Goal: Navigation & Orientation: Find specific page/section

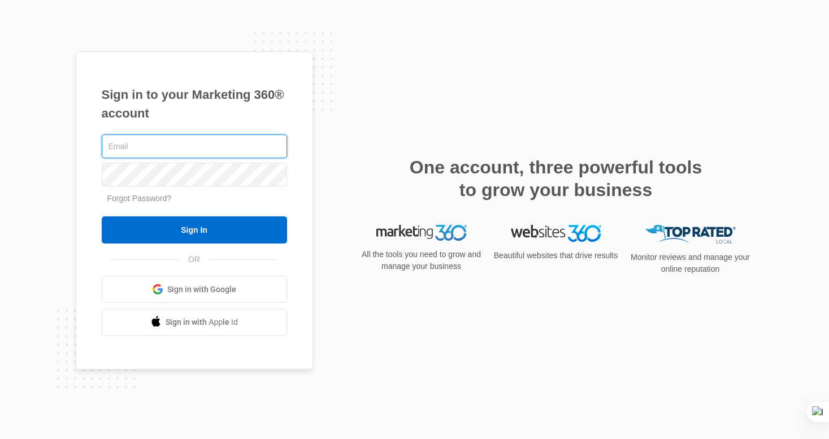
click at [157, 149] on input "text" at bounding box center [194, 146] width 185 height 24
paste input "[EMAIL_ADDRESS][DOMAIN_NAME]"
type input "[EMAIL_ADDRESS][DOMAIN_NAME]"
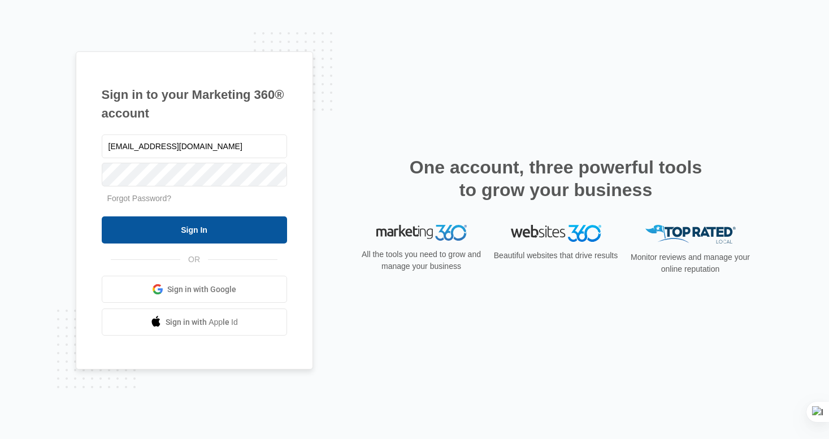
click at [189, 229] on input "Sign In" at bounding box center [194, 229] width 185 height 27
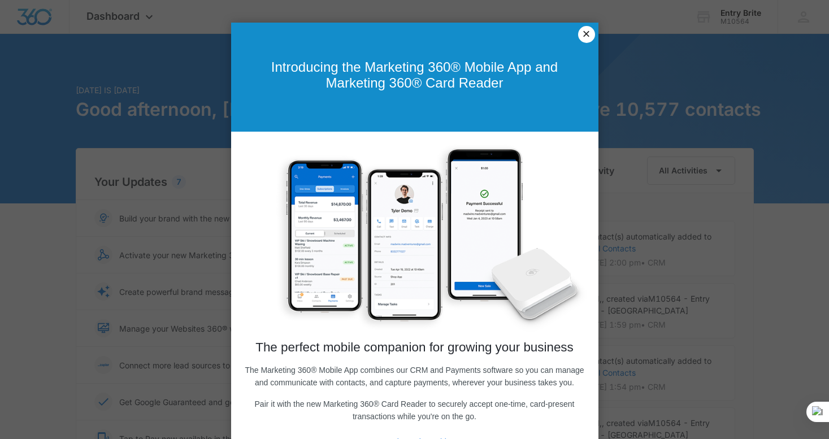
click at [583, 37] on link "×" at bounding box center [586, 34] width 17 height 17
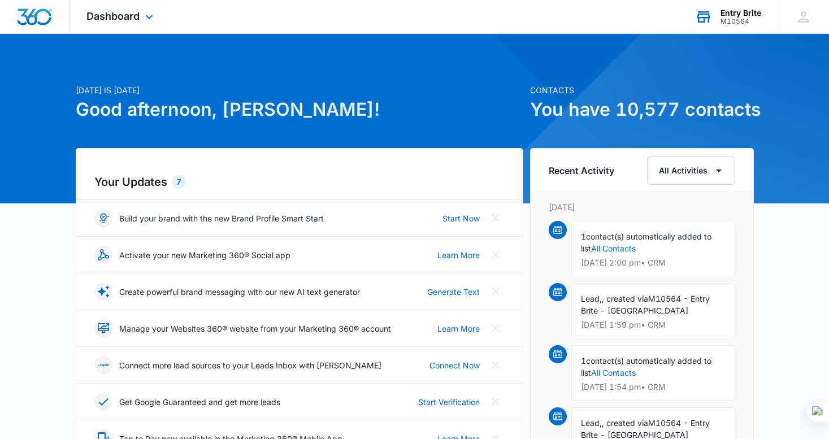
click at [726, 15] on div "Entry Brite" at bounding box center [740, 12] width 41 height 9
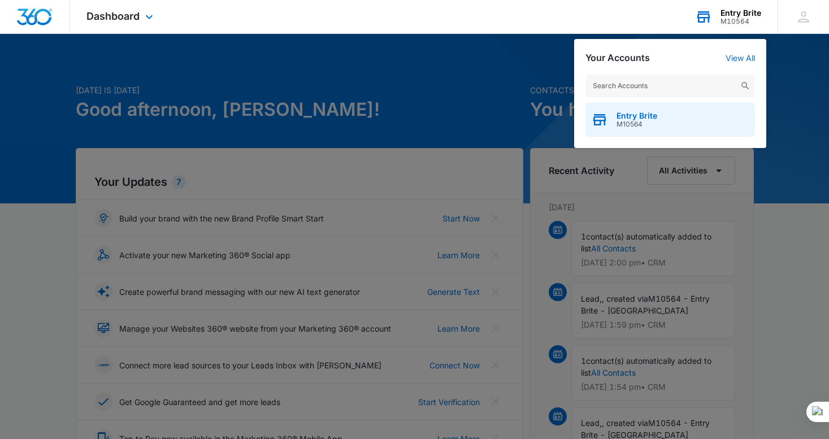
click at [625, 118] on span "Entry Brite" at bounding box center [636, 115] width 41 height 9
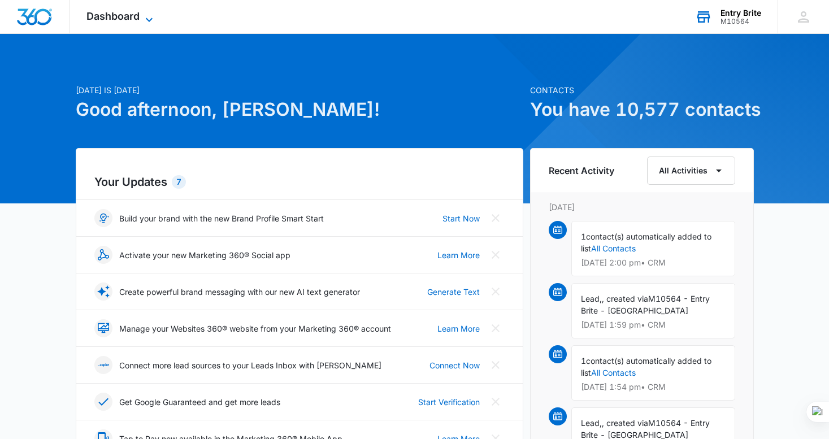
click at [126, 16] on span "Dashboard" at bounding box center [112, 16] width 53 height 12
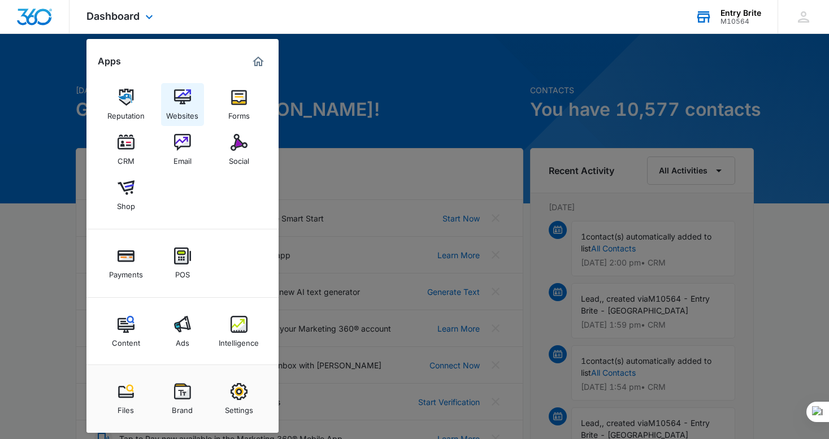
click at [184, 95] on img at bounding box center [182, 97] width 17 height 17
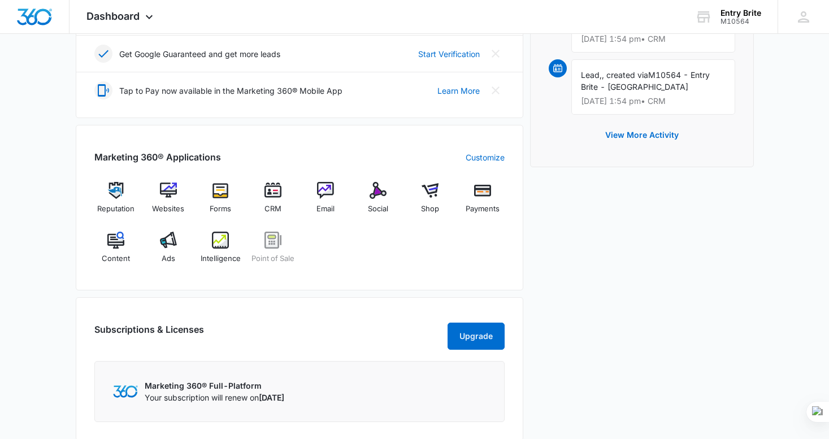
scroll to position [339, 0]
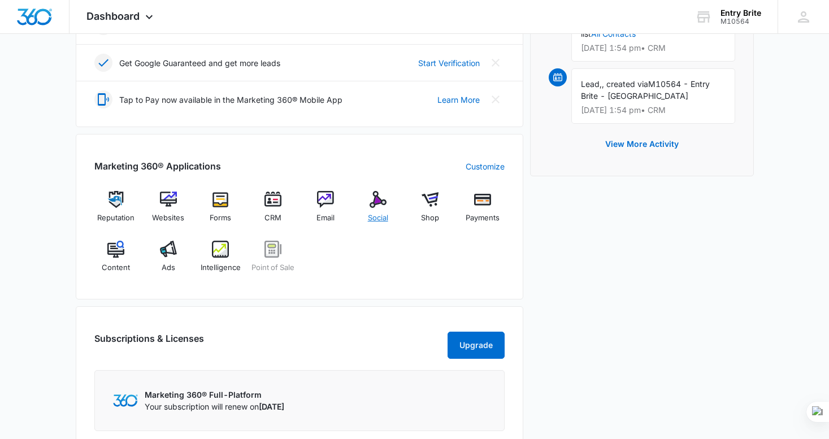
click at [378, 202] on img at bounding box center [377, 199] width 17 height 17
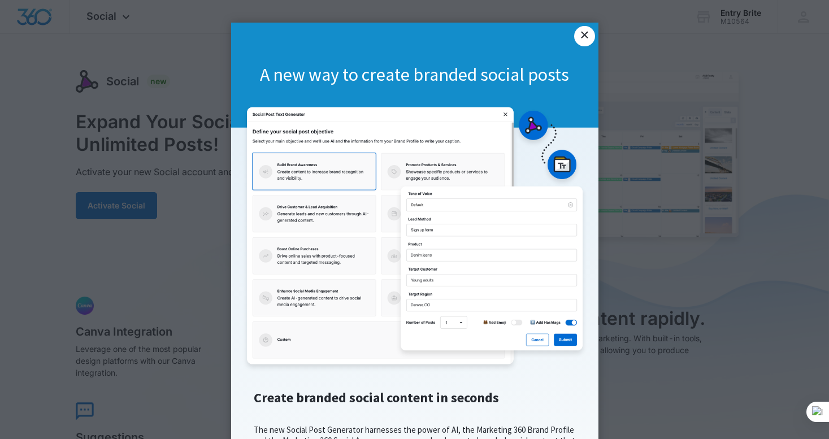
click at [583, 41] on link "×" at bounding box center [584, 36] width 20 height 20
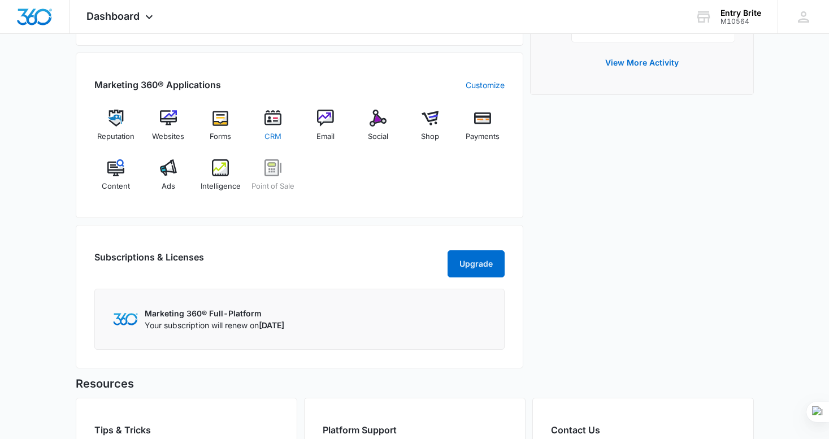
scroll to position [422, 0]
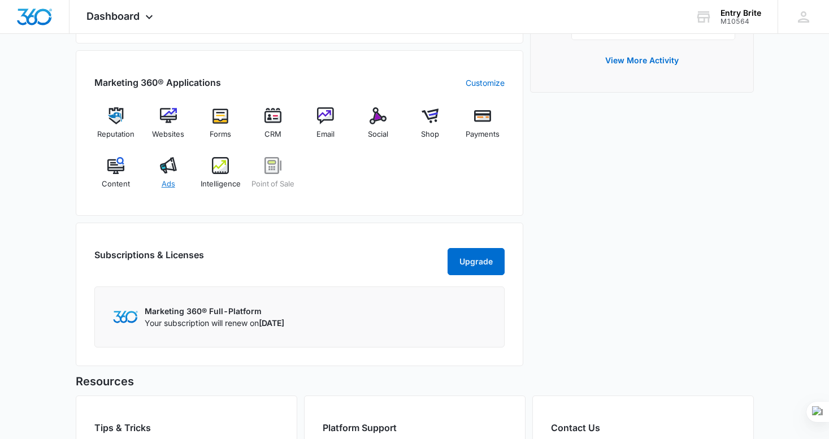
click at [168, 164] on img at bounding box center [168, 165] width 17 height 17
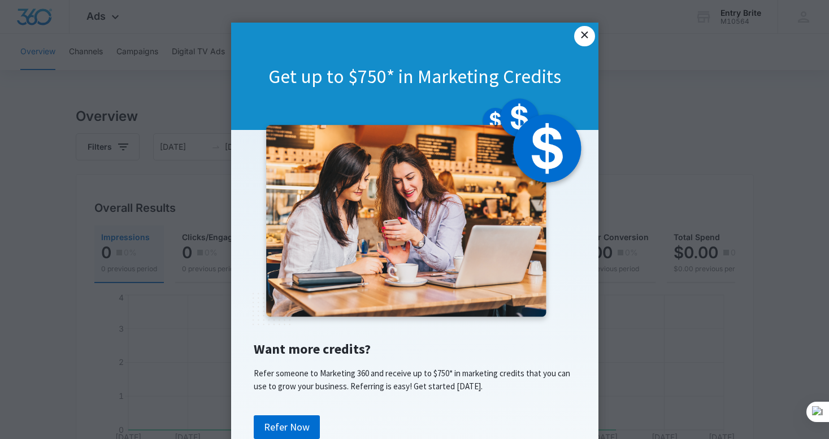
click at [585, 37] on link "×" at bounding box center [584, 36] width 20 height 20
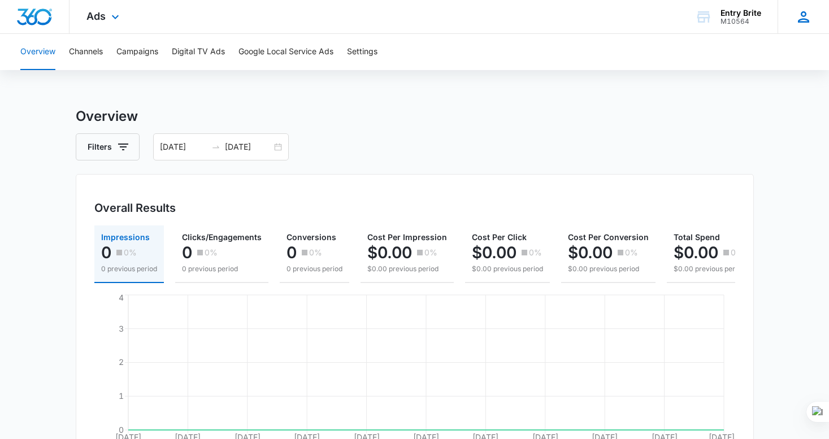
click at [808, 15] on icon at bounding box center [803, 16] width 17 height 17
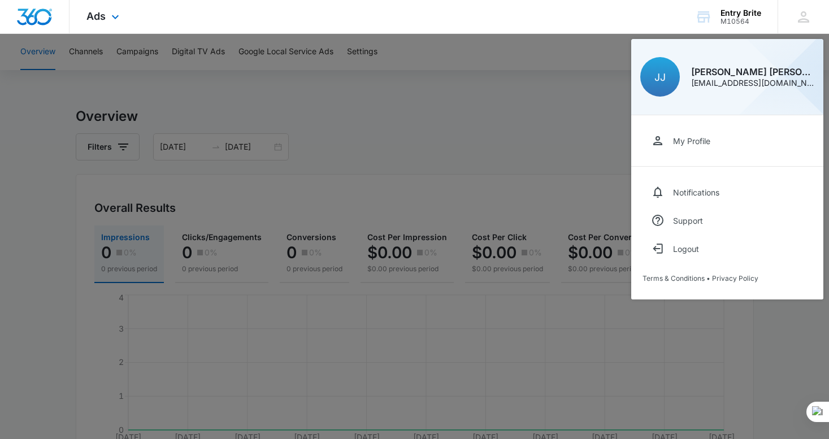
click at [33, 10] on img "Dashboard" at bounding box center [34, 16] width 36 height 17
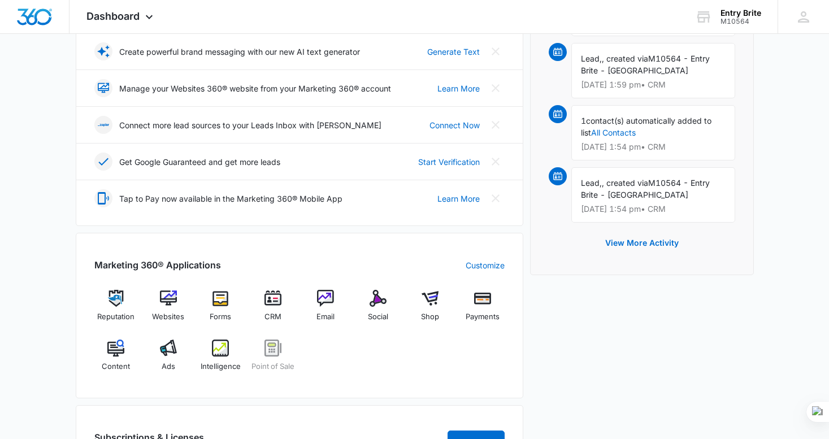
scroll to position [307, 0]
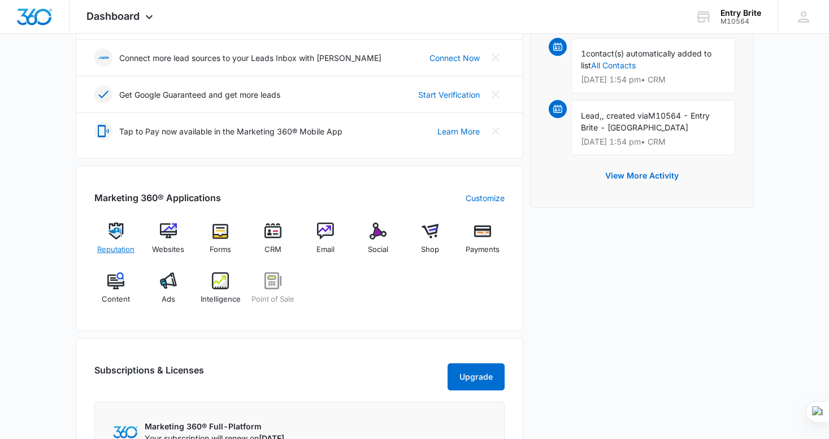
click at [120, 228] on img at bounding box center [115, 231] width 17 height 17
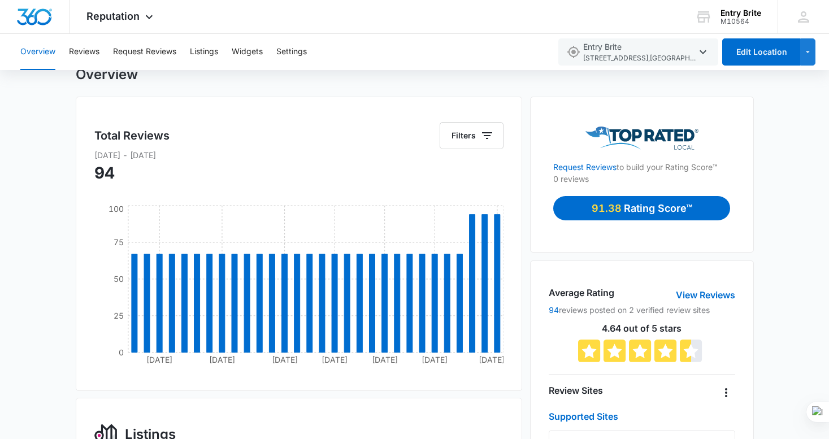
scroll to position [38, 0]
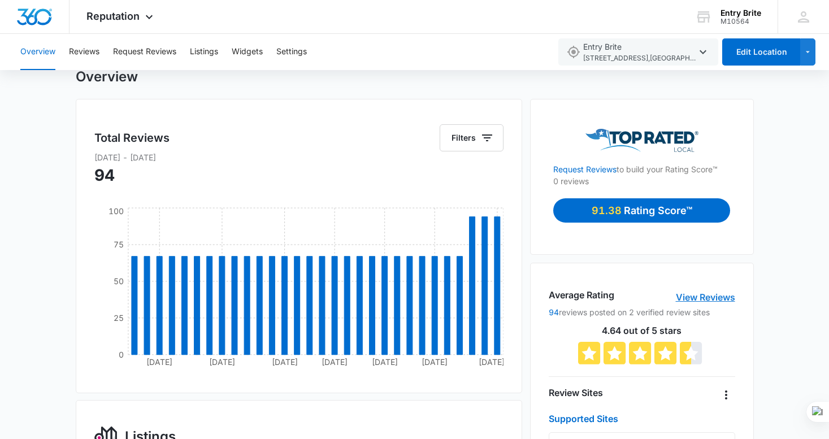
click at [710, 296] on link "View Reviews" at bounding box center [704, 297] width 59 height 14
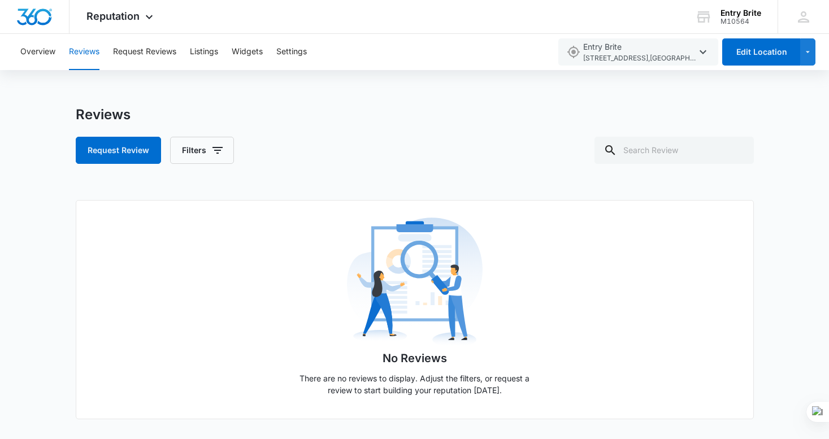
scroll to position [3, 0]
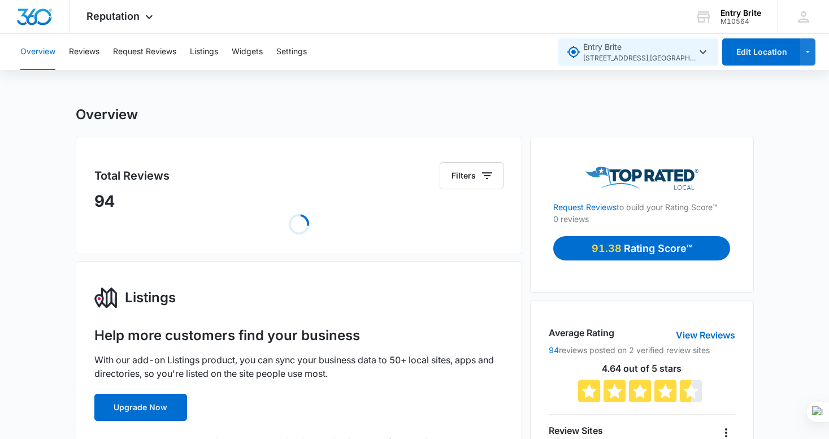
click at [704, 51] on icon "button" at bounding box center [703, 52] width 14 height 14
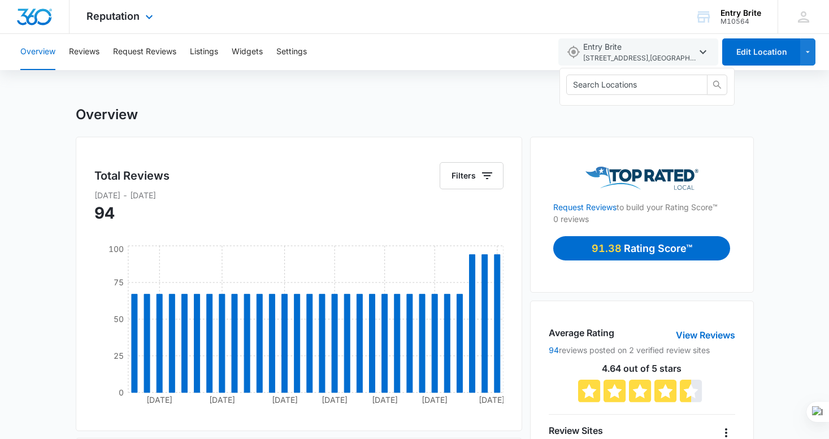
click at [31, 11] on img "Dashboard" at bounding box center [34, 16] width 36 height 17
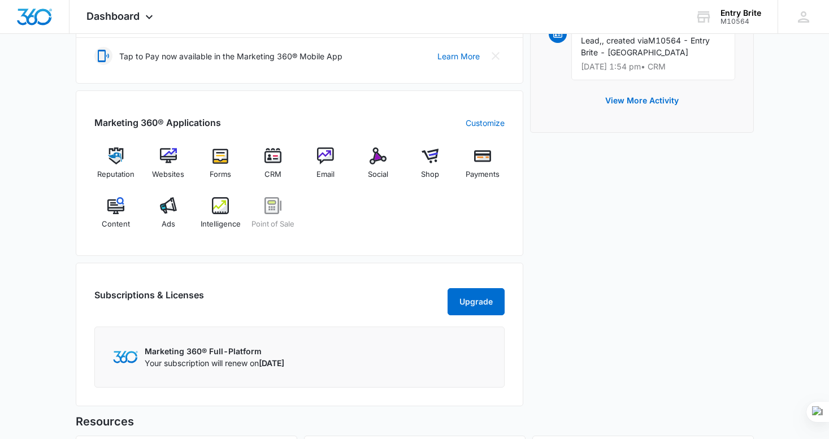
scroll to position [398, 0]
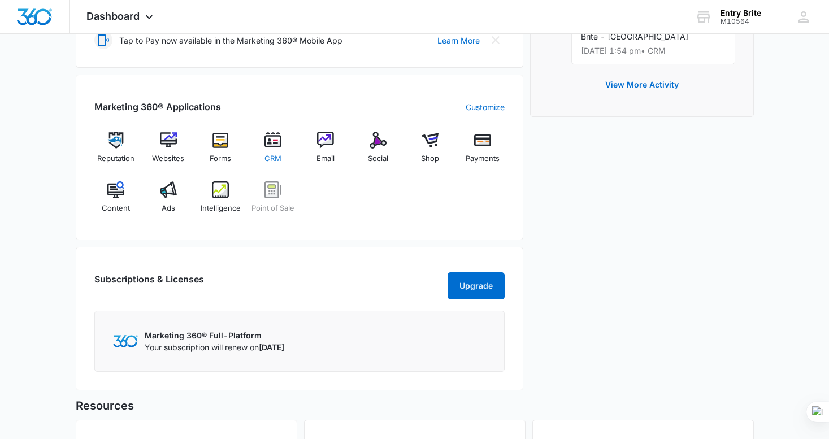
click at [270, 141] on img at bounding box center [272, 140] width 17 height 17
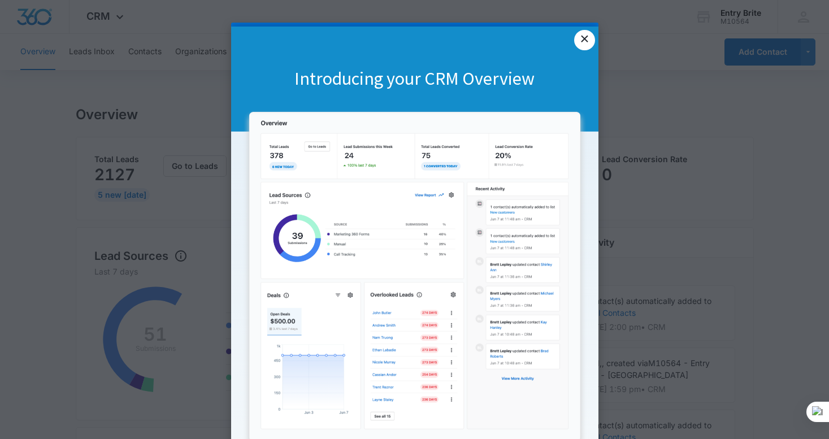
click at [584, 41] on link "×" at bounding box center [584, 40] width 20 height 20
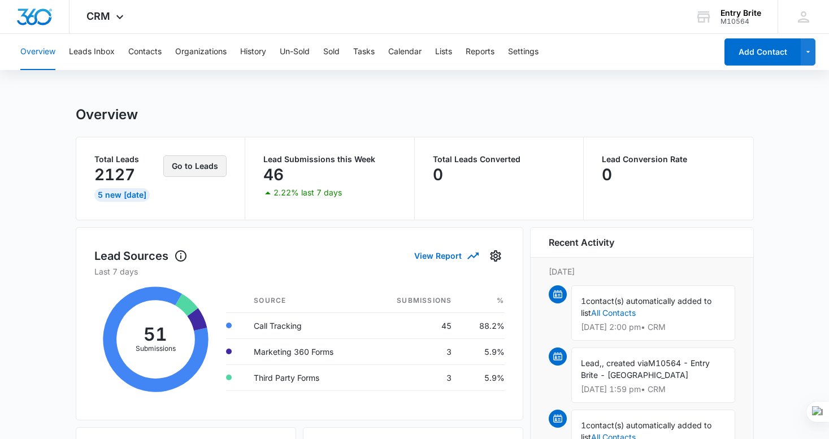
click at [198, 160] on button "Go to Leads" at bounding box center [194, 165] width 63 height 21
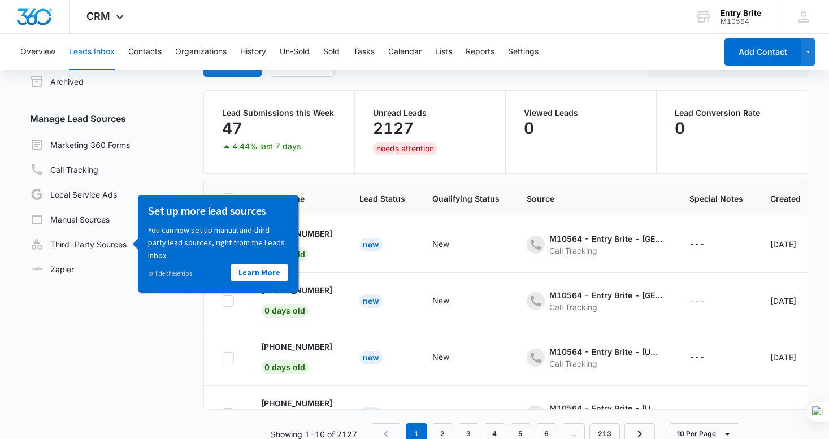
scroll to position [89, 0]
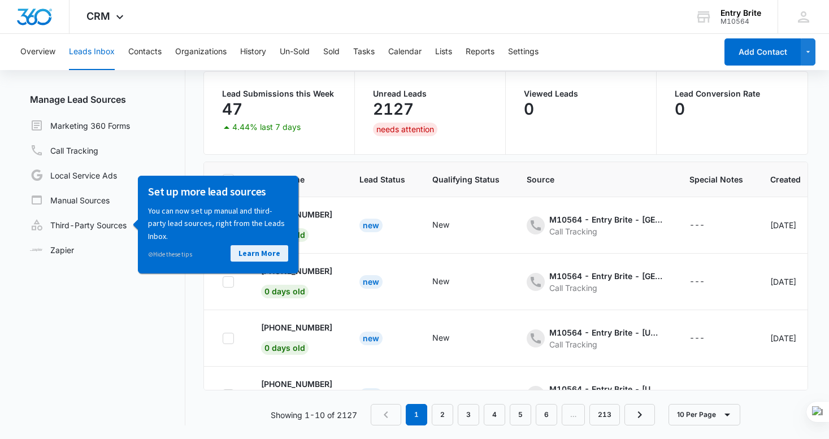
click at [266, 254] on link "Learn More" at bounding box center [259, 253] width 58 height 16
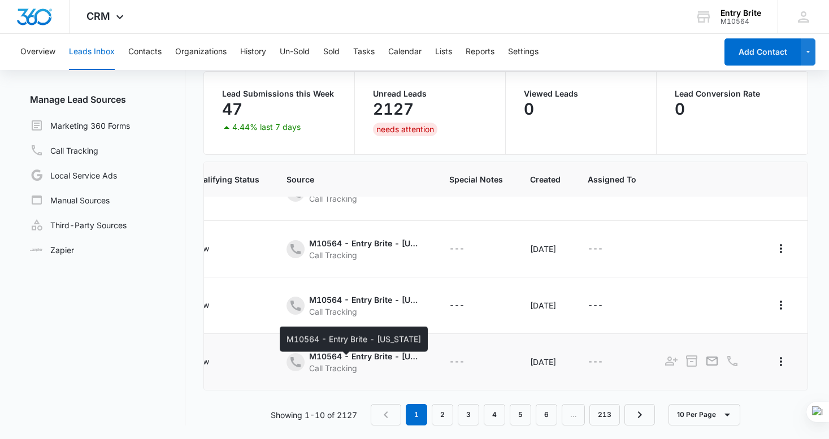
scroll to position [117, 248]
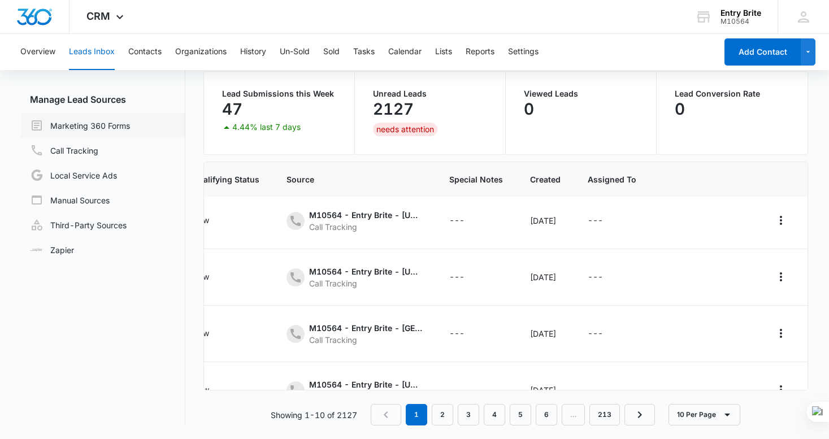
click at [79, 124] on link "Marketing 360 Forms" at bounding box center [80, 126] width 100 height 14
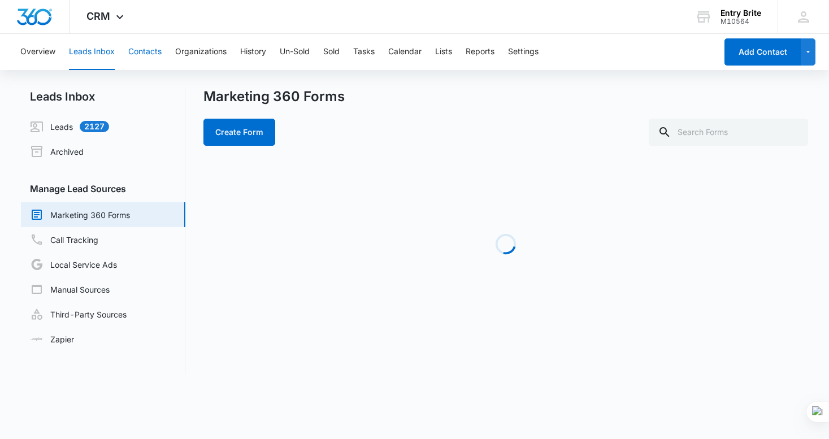
click at [149, 50] on button "Contacts" at bounding box center [144, 52] width 33 height 36
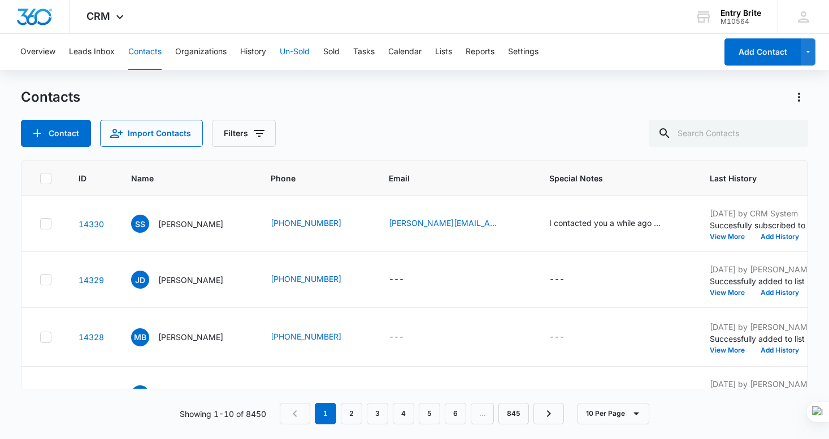
click at [296, 47] on button "Un-Sold" at bounding box center [295, 52] width 30 height 36
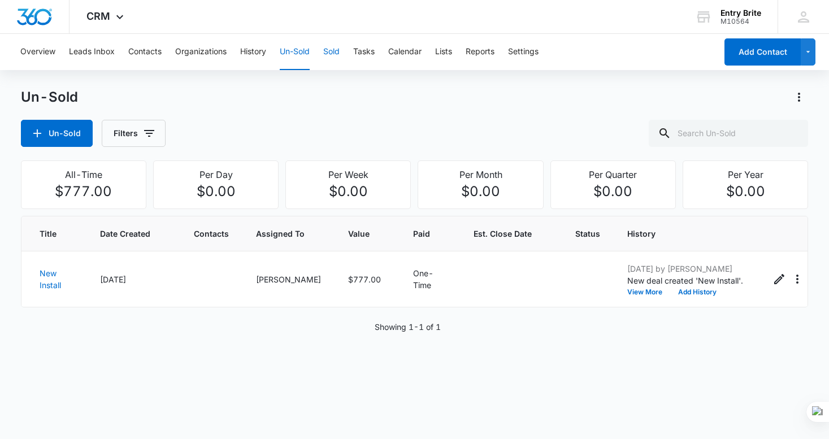
click at [333, 53] on button "Sold" at bounding box center [331, 52] width 16 height 36
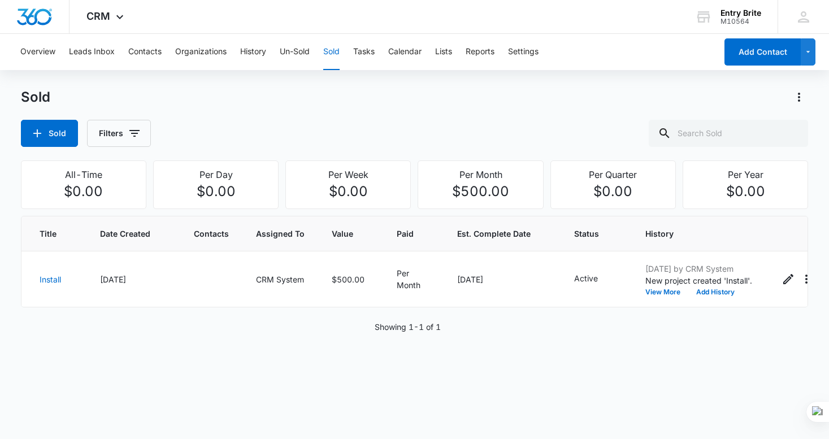
click at [268, 51] on div "Overview Leads Inbox Contacts Organizations History Un-Sold Sold Tasks Calendar…" at bounding box center [365, 52] width 703 height 36
click at [253, 51] on button "History" at bounding box center [253, 52] width 26 height 36
